Goal: Navigation & Orientation: Go to known website

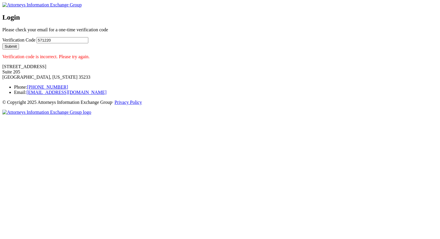
click at [286, 59] on div "Login Please check your email for a one-time verification code Verification Cod…" at bounding box center [219, 36] width 435 height 46
